Goal: Information Seeking & Learning: Learn about a topic

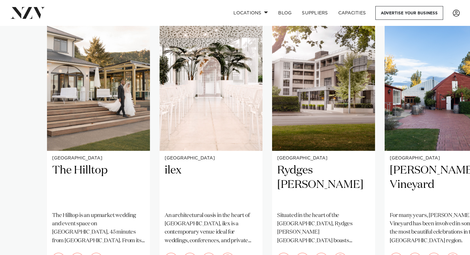
scroll to position [472, 0]
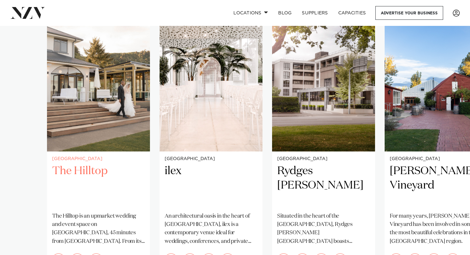
click at [100, 109] on img "1 / 4" at bounding box center [98, 82] width 103 height 138
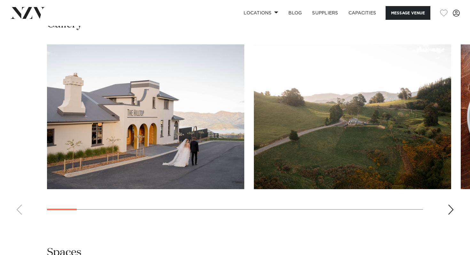
scroll to position [580, 0]
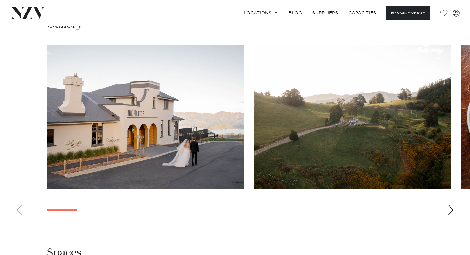
click at [451, 205] on div "Next slide" at bounding box center [450, 210] width 6 height 10
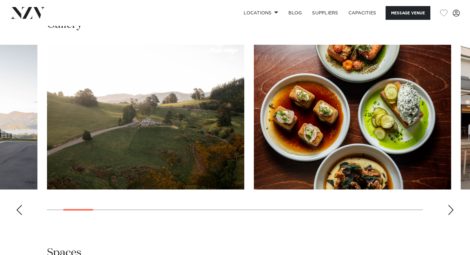
click at [450, 205] on div "Next slide" at bounding box center [450, 210] width 6 height 10
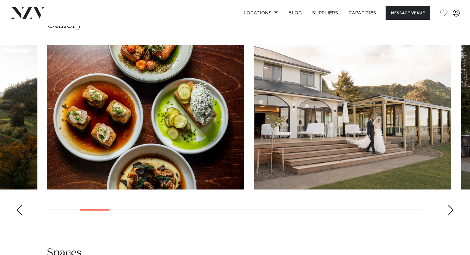
click at [450, 205] on div "Next slide" at bounding box center [450, 210] width 6 height 10
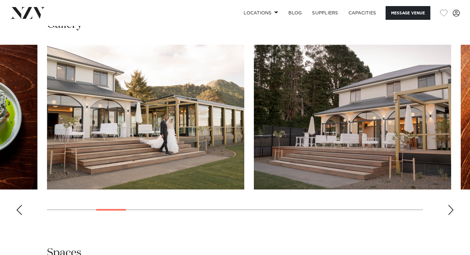
click at [450, 205] on div "Next slide" at bounding box center [450, 210] width 6 height 10
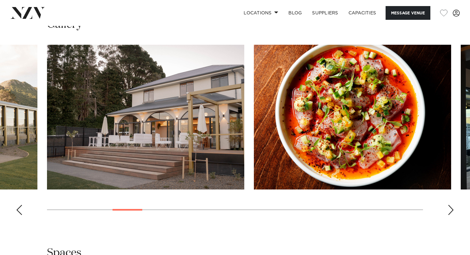
click at [450, 205] on div "Next slide" at bounding box center [450, 210] width 6 height 10
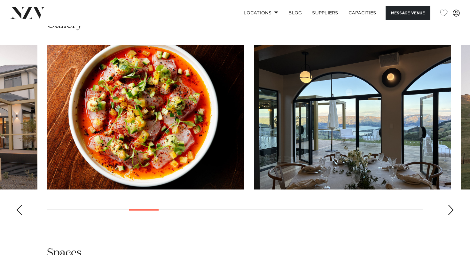
click at [450, 205] on div "Next slide" at bounding box center [450, 210] width 6 height 10
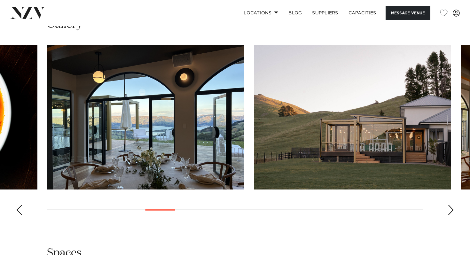
click at [450, 205] on div "Next slide" at bounding box center [450, 210] width 6 height 10
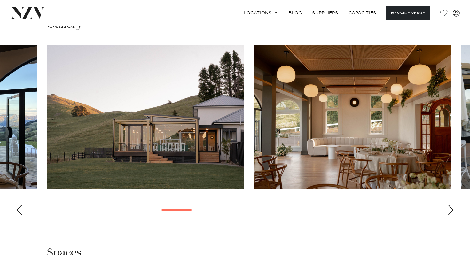
click at [450, 205] on div "Next slide" at bounding box center [450, 210] width 6 height 10
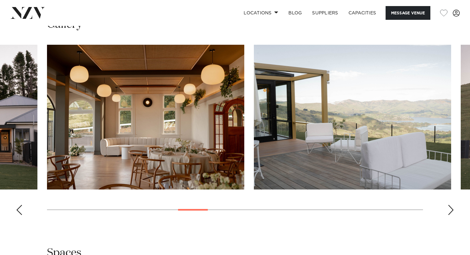
click at [450, 205] on div "Next slide" at bounding box center [450, 210] width 6 height 10
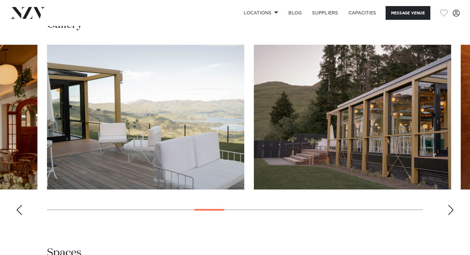
click at [450, 205] on div "Next slide" at bounding box center [450, 210] width 6 height 10
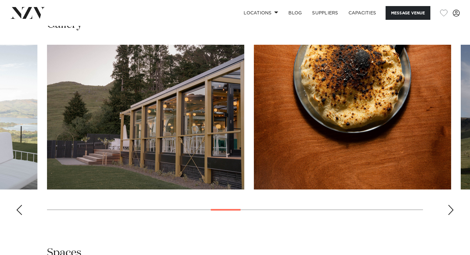
click at [450, 205] on div "Next slide" at bounding box center [450, 210] width 6 height 10
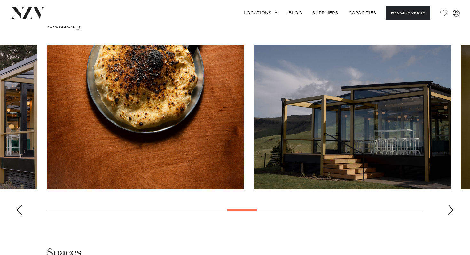
click at [450, 205] on div "Next slide" at bounding box center [450, 210] width 6 height 10
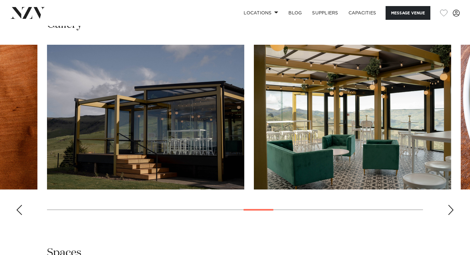
click at [450, 205] on div "Next slide" at bounding box center [450, 210] width 6 height 10
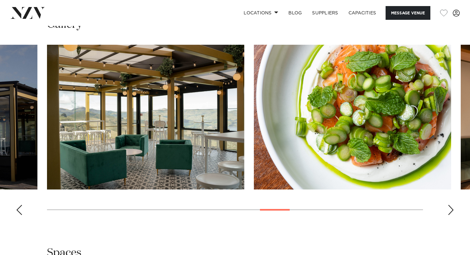
click at [450, 205] on div "Next slide" at bounding box center [450, 210] width 6 height 10
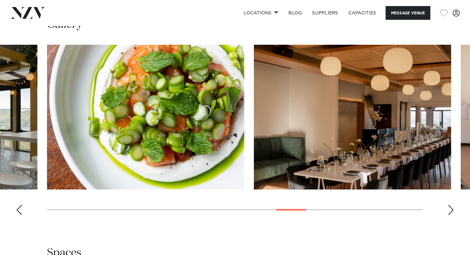
click at [450, 205] on div "Next slide" at bounding box center [450, 210] width 6 height 10
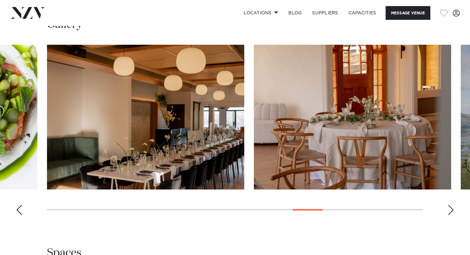
click at [450, 205] on div "Next slide" at bounding box center [450, 210] width 6 height 10
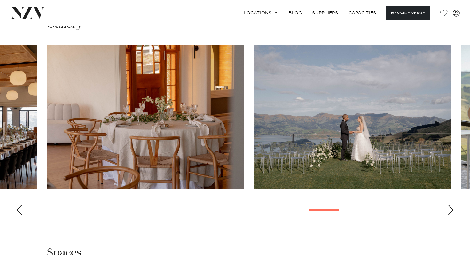
click at [450, 205] on div "Next slide" at bounding box center [450, 210] width 6 height 10
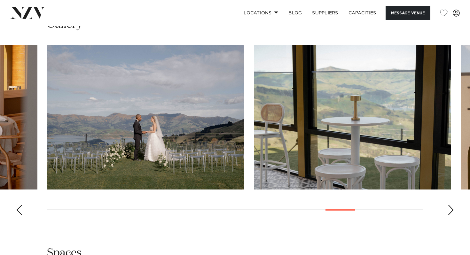
click at [450, 205] on div "Next slide" at bounding box center [450, 210] width 6 height 10
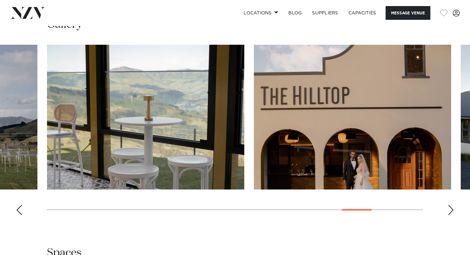
click at [450, 205] on div "Next slide" at bounding box center [450, 210] width 6 height 10
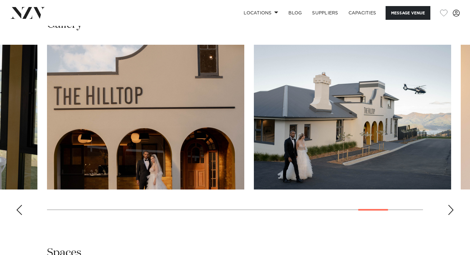
click at [450, 205] on div "Next slide" at bounding box center [450, 210] width 6 height 10
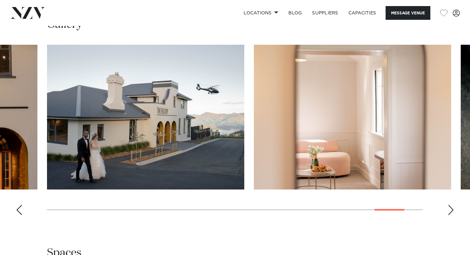
click at [450, 205] on div "Next slide" at bounding box center [450, 210] width 6 height 10
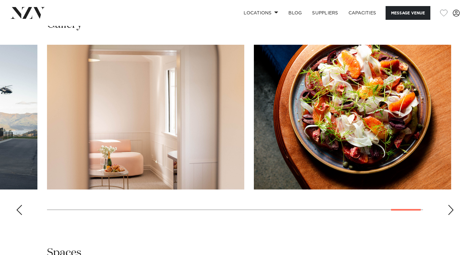
click at [450, 205] on div "Next slide" at bounding box center [450, 210] width 6 height 10
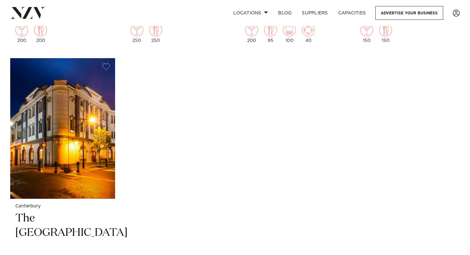
scroll to position [1369, 0]
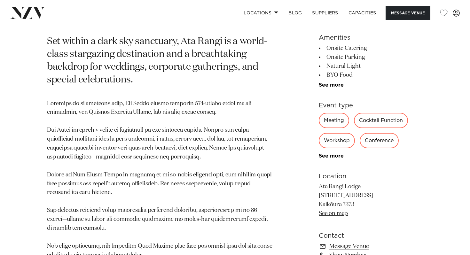
scroll to position [289, 0]
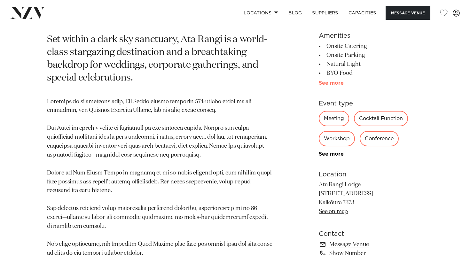
click at [326, 82] on link "See more" at bounding box center [344, 83] width 50 height 5
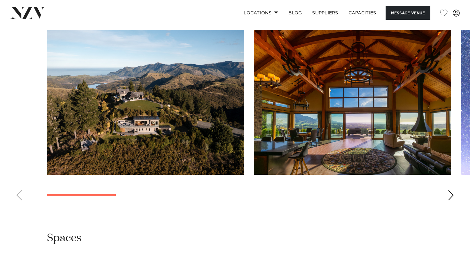
scroll to position [708, 0]
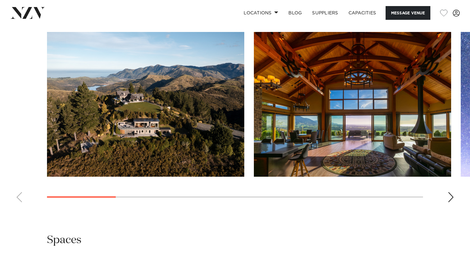
click at [453, 196] on div "Next slide" at bounding box center [450, 197] width 6 height 10
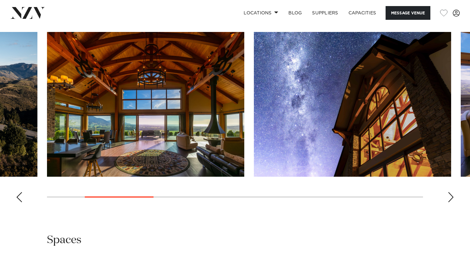
click at [453, 196] on div "Next slide" at bounding box center [450, 197] width 6 height 10
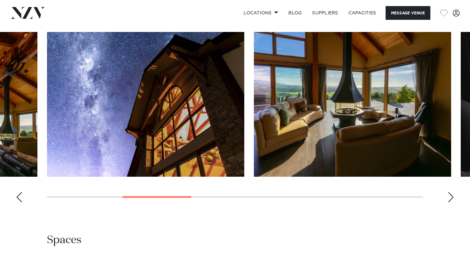
click at [453, 196] on div "Next slide" at bounding box center [450, 197] width 6 height 10
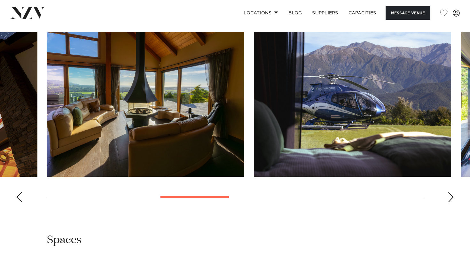
click at [453, 197] on div "Next slide" at bounding box center [450, 197] width 6 height 10
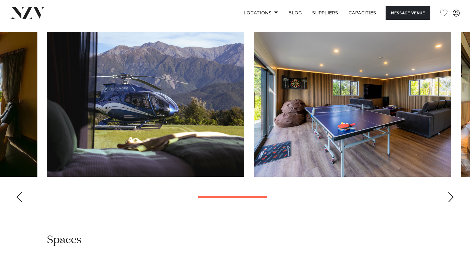
click at [453, 197] on div "Next slide" at bounding box center [450, 197] width 6 height 10
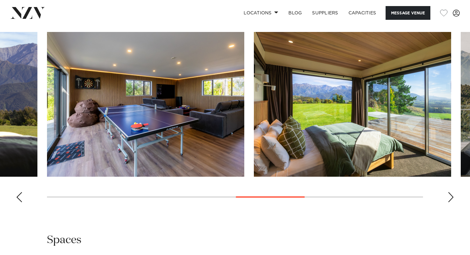
click at [453, 197] on div "Next slide" at bounding box center [450, 197] width 6 height 10
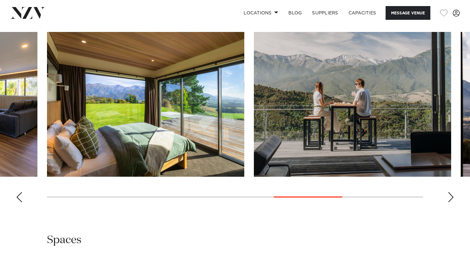
click at [453, 197] on div "Next slide" at bounding box center [450, 197] width 6 height 10
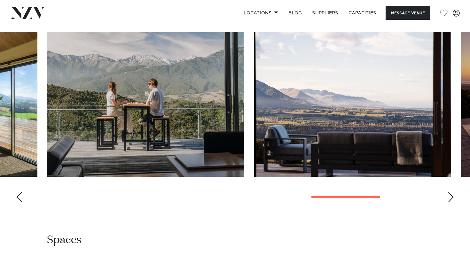
click at [453, 197] on div "Next slide" at bounding box center [450, 197] width 6 height 10
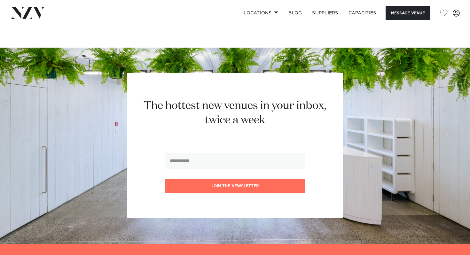
scroll to position [889, 0]
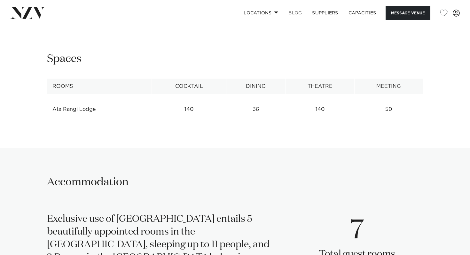
click at [290, 10] on link "BLOG" at bounding box center [295, 13] width 24 height 14
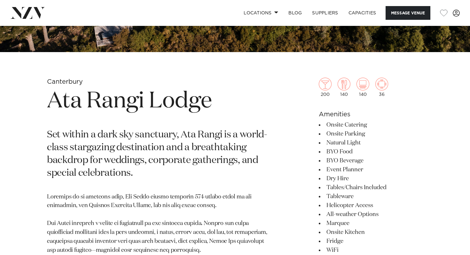
scroll to position [194, 0]
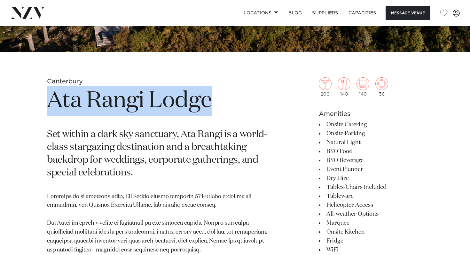
drag, startPoint x: 212, startPoint y: 106, endPoint x: 47, endPoint y: 107, distance: 164.9
click at [47, 107] on h1 "Ata Rangi Lodge" at bounding box center [160, 100] width 226 height 29
copy h1 "Ata Rangi Lodge"
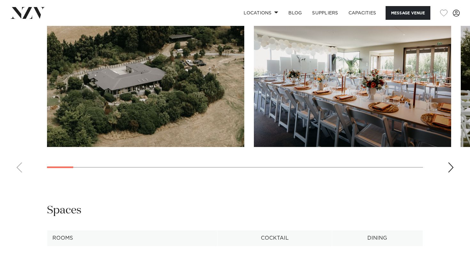
scroll to position [652, 0]
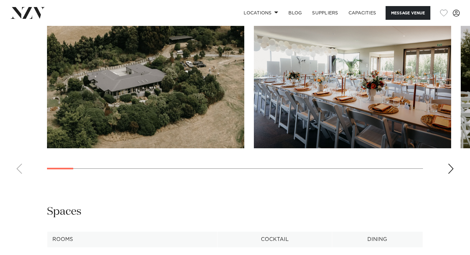
click at [447, 169] on swiper-container at bounding box center [235, 91] width 470 height 175
click at [451, 170] on div "Next slide" at bounding box center [450, 169] width 6 height 10
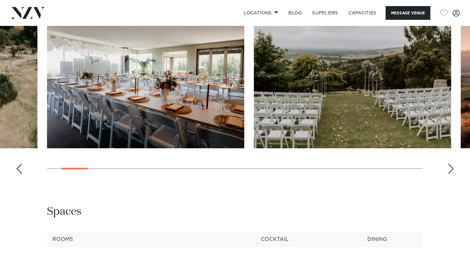
click at [451, 171] on div "Next slide" at bounding box center [450, 169] width 6 height 10
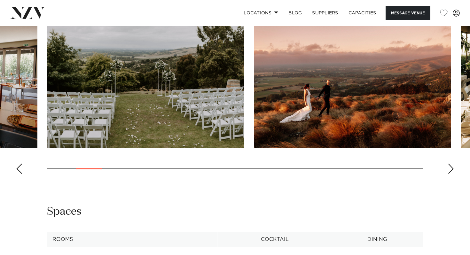
click at [451, 171] on div "Next slide" at bounding box center [450, 169] width 6 height 10
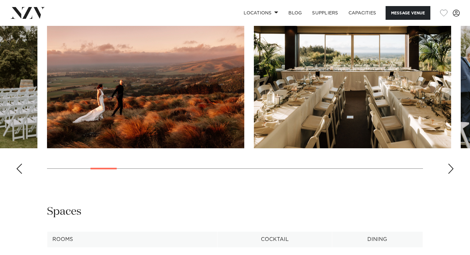
click at [451, 171] on div "Next slide" at bounding box center [450, 169] width 6 height 10
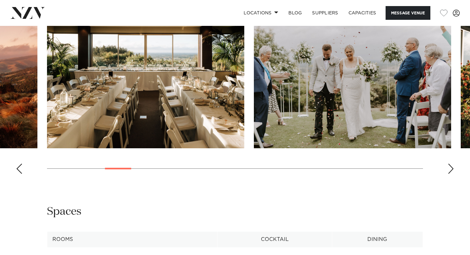
click at [451, 171] on div "Next slide" at bounding box center [450, 169] width 6 height 10
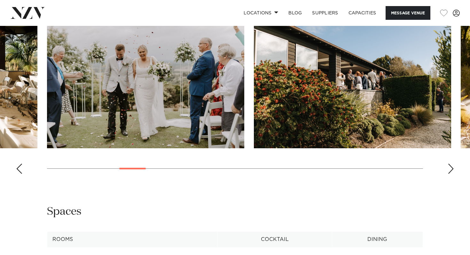
click at [451, 171] on div "Next slide" at bounding box center [450, 169] width 6 height 10
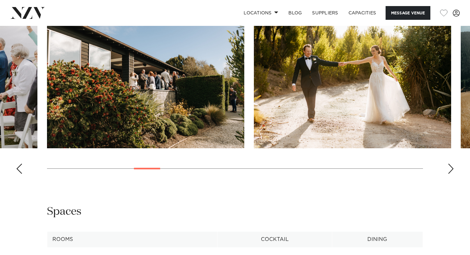
click at [451, 171] on div "Next slide" at bounding box center [450, 169] width 6 height 10
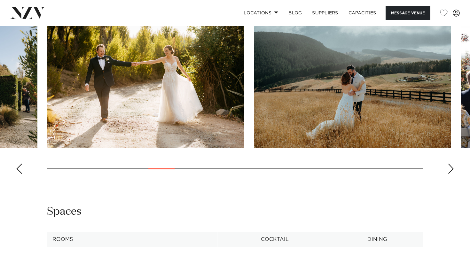
click at [452, 171] on div "Next slide" at bounding box center [450, 169] width 6 height 10
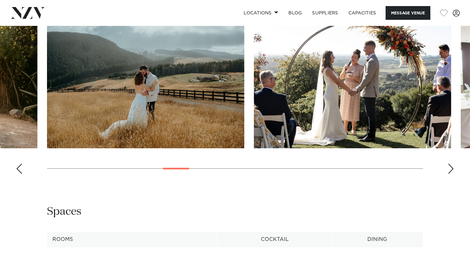
click at [452, 171] on div "Next slide" at bounding box center [450, 169] width 6 height 10
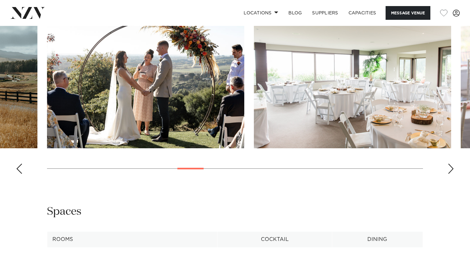
click at [452, 171] on div "Next slide" at bounding box center [450, 169] width 6 height 10
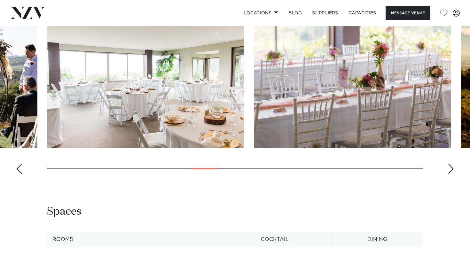
click at [452, 171] on div "Next slide" at bounding box center [450, 169] width 6 height 10
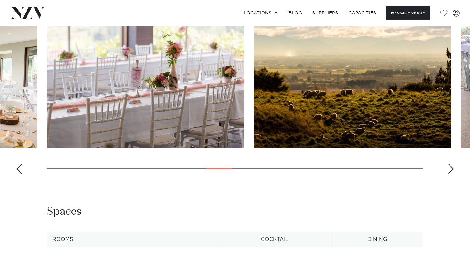
click at [452, 172] on div "Next slide" at bounding box center [450, 169] width 6 height 10
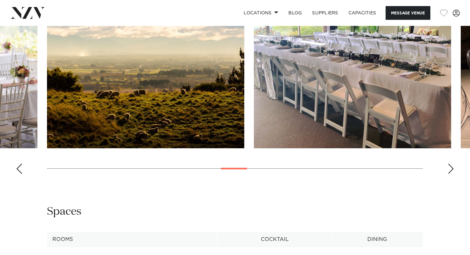
click at [452, 172] on div "Next slide" at bounding box center [450, 169] width 6 height 10
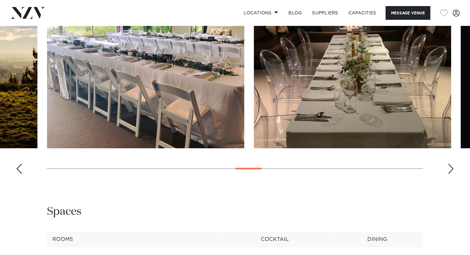
click at [452, 172] on div "Next slide" at bounding box center [450, 169] width 6 height 10
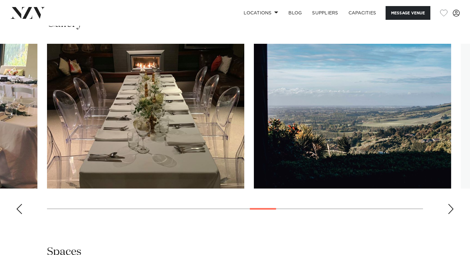
scroll to position [611, 0]
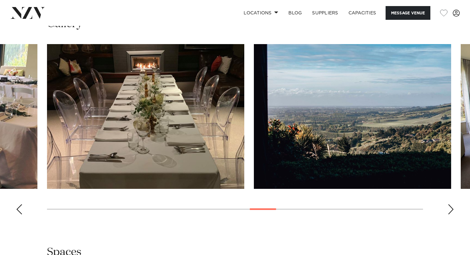
click at [452, 209] on div "Next slide" at bounding box center [450, 209] width 6 height 10
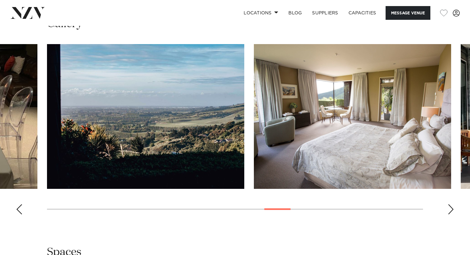
click at [452, 209] on div "Next slide" at bounding box center [450, 209] width 6 height 10
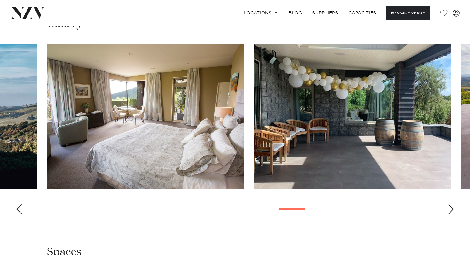
click at [452, 209] on div "Next slide" at bounding box center [450, 209] width 6 height 10
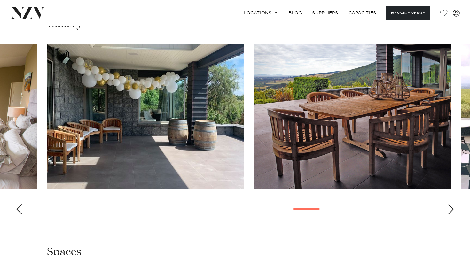
click at [452, 209] on div "Next slide" at bounding box center [450, 209] width 6 height 10
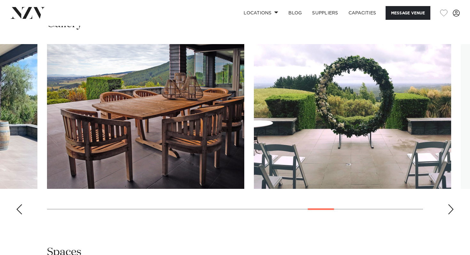
click at [453, 209] on div "Next slide" at bounding box center [450, 209] width 6 height 10
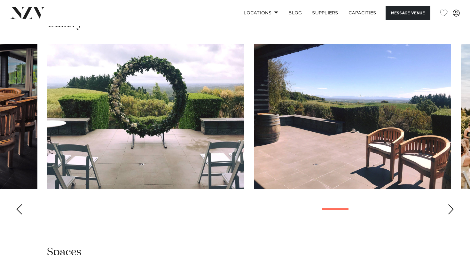
click at [453, 209] on div "Next slide" at bounding box center [450, 209] width 6 height 10
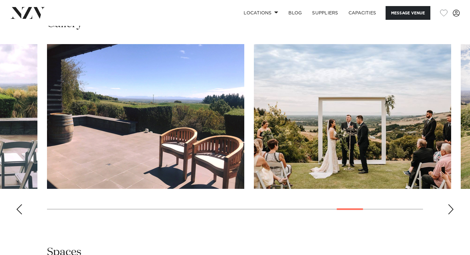
click at [454, 210] on swiper-container at bounding box center [235, 131] width 470 height 175
click at [452, 211] on div "Next slide" at bounding box center [450, 209] width 6 height 10
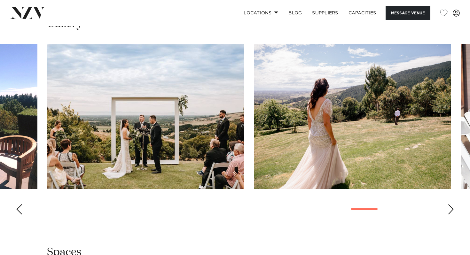
click at [452, 211] on div "Next slide" at bounding box center [450, 209] width 6 height 10
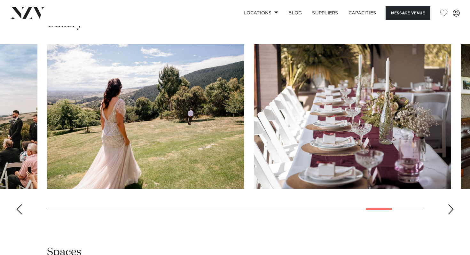
click at [452, 211] on div "Next slide" at bounding box center [450, 209] width 6 height 10
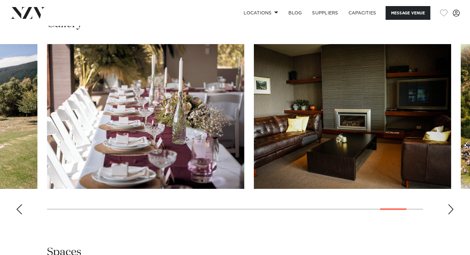
click at [452, 211] on div "Next slide" at bounding box center [450, 209] width 6 height 10
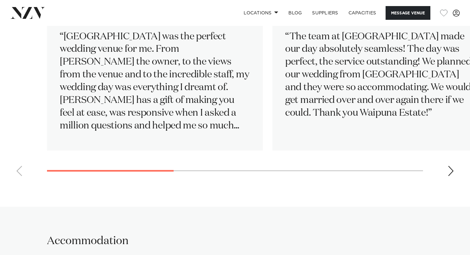
scroll to position [1006, 0]
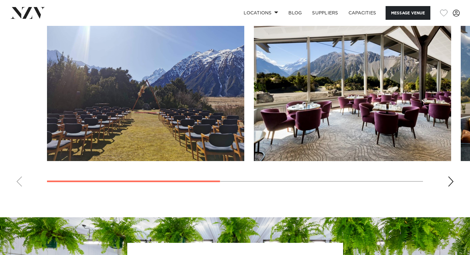
scroll to position [482, 0]
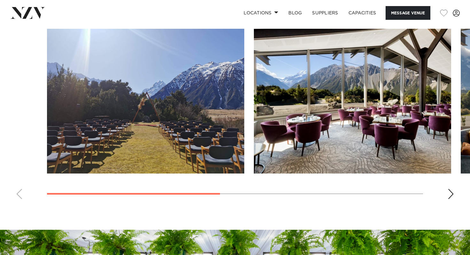
click at [447, 194] on swiper-container at bounding box center [235, 116] width 470 height 175
click at [452, 195] on div "Next slide" at bounding box center [450, 194] width 6 height 10
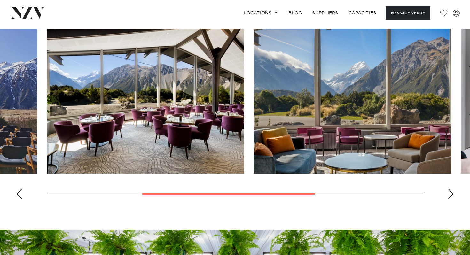
click at [453, 195] on div "Next slide" at bounding box center [450, 194] width 6 height 10
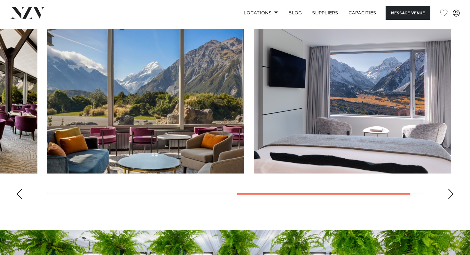
click at [453, 196] on div "Next slide" at bounding box center [450, 194] width 6 height 10
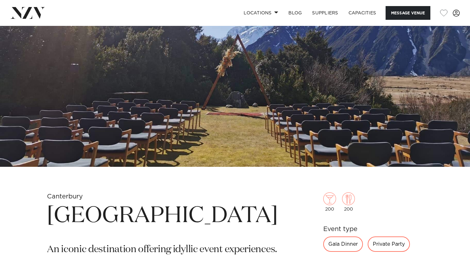
scroll to position [83, 0]
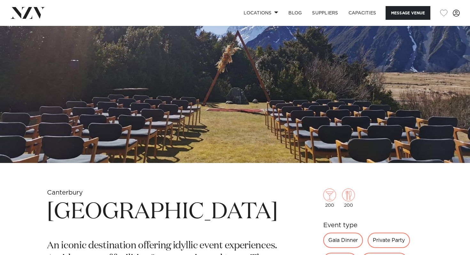
drag, startPoint x: 256, startPoint y: 209, endPoint x: 42, endPoint y: 210, distance: 213.7
copy h1 "The Hermitage Hote"
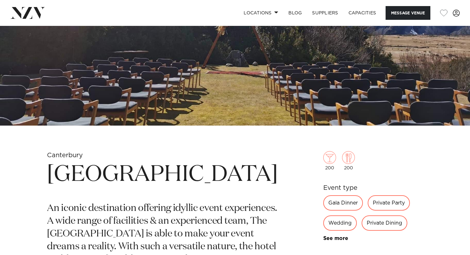
scroll to position [122, 0]
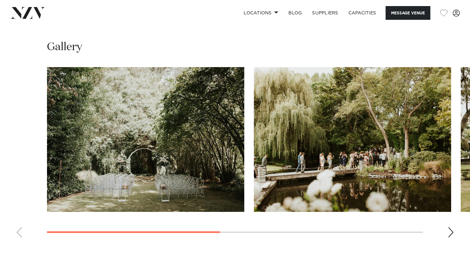
scroll to position [462, 0]
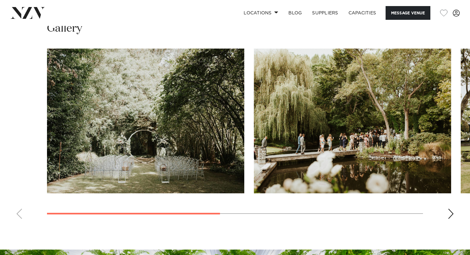
click at [450, 211] on div "Next slide" at bounding box center [450, 214] width 6 height 10
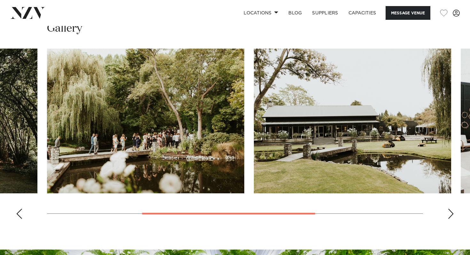
click at [450, 211] on div "Next slide" at bounding box center [450, 214] width 6 height 10
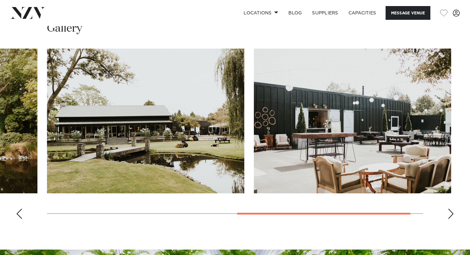
click at [450, 211] on div "Next slide" at bounding box center [450, 214] width 6 height 10
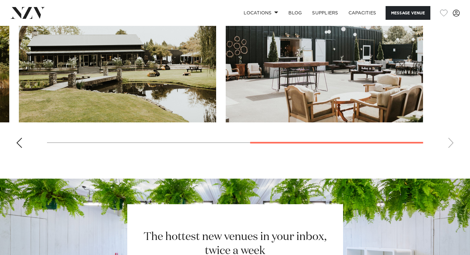
scroll to position [469, 0]
